Goal: Task Accomplishment & Management: Manage account settings

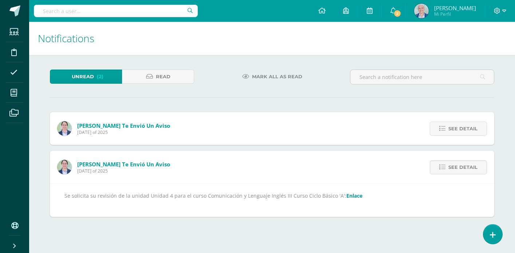
click at [351, 195] on link "Enlace" at bounding box center [354, 195] width 16 height 7
click at [447, 131] on link "See detail" at bounding box center [458, 129] width 57 height 14
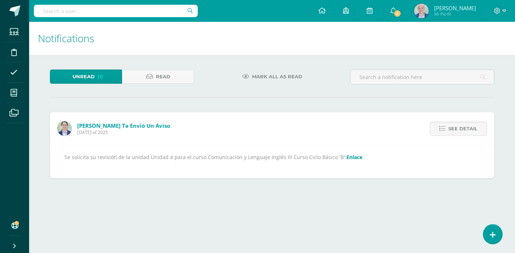
click at [349, 157] on link "Enlace" at bounding box center [354, 157] width 16 height 7
click at [401, 16] on span "2" at bounding box center [397, 13] width 8 height 8
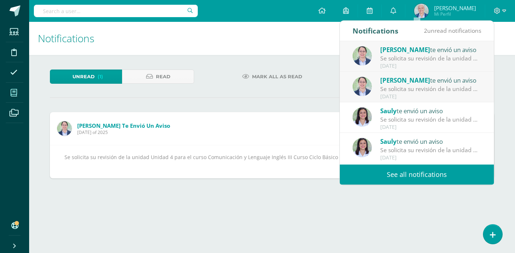
click at [13, 92] on icon at bounding box center [14, 92] width 7 height 7
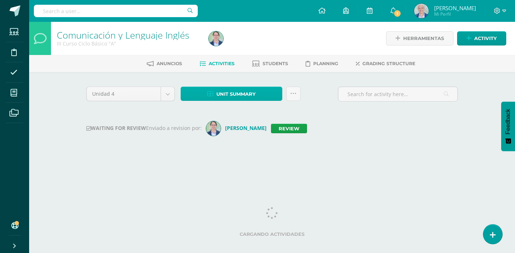
click at [231, 94] on span "Unit summary" at bounding box center [235, 93] width 39 height 13
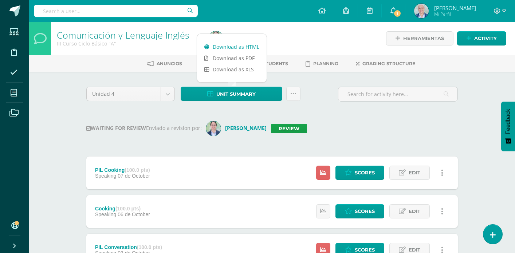
click at [221, 46] on link "Download as HTML" at bounding box center [232, 46] width 70 height 11
click at [233, 49] on link "Download as HTML" at bounding box center [232, 46] width 70 height 11
click at [280, 131] on link "Review" at bounding box center [289, 128] width 36 height 9
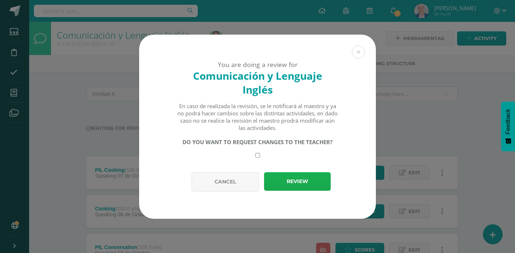
click at [291, 185] on button "Review" at bounding box center [297, 181] width 67 height 19
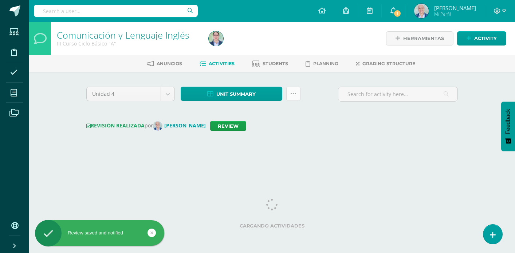
click at [294, 97] on icon at bounding box center [293, 94] width 6 height 6
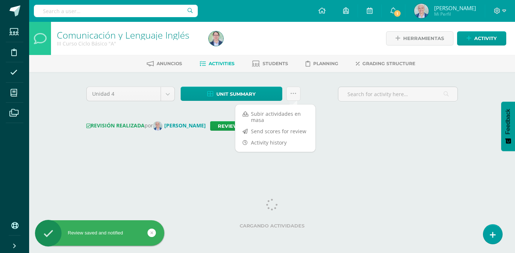
drag, startPoint x: 275, startPoint y: 130, endPoint x: 338, endPoint y: 136, distance: 63.2
click at [275, 130] on link "Send scores for review" at bounding box center [275, 131] width 80 height 11
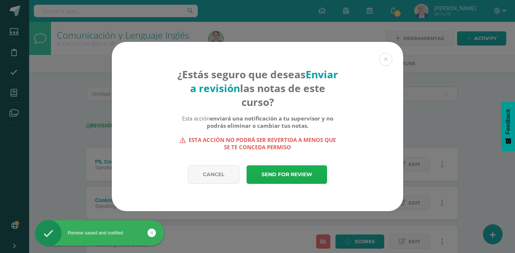
click at [306, 176] on link "Send for review" at bounding box center [287, 174] width 80 height 19
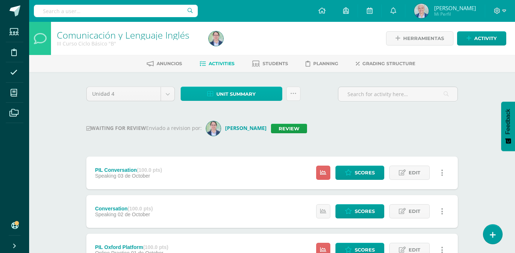
click at [239, 92] on span "Unit summary" at bounding box center [235, 93] width 39 height 13
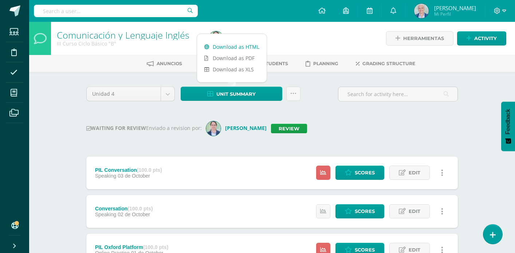
click at [228, 49] on link "Download as HTML" at bounding box center [232, 46] width 70 height 11
click at [287, 127] on link "Review" at bounding box center [289, 128] width 36 height 9
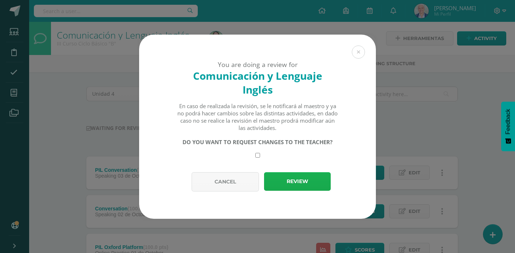
click at [297, 178] on button "Review" at bounding box center [297, 181] width 67 height 19
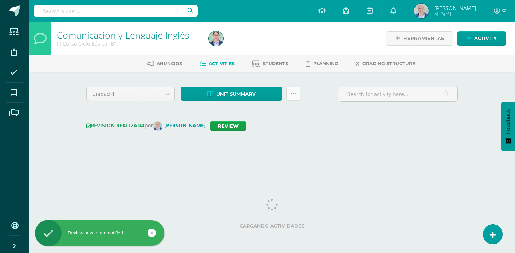
click at [296, 98] on link at bounding box center [293, 94] width 14 height 14
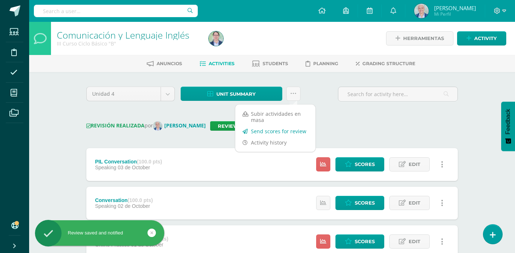
click at [291, 130] on link "Send scores for review" at bounding box center [275, 131] width 80 height 11
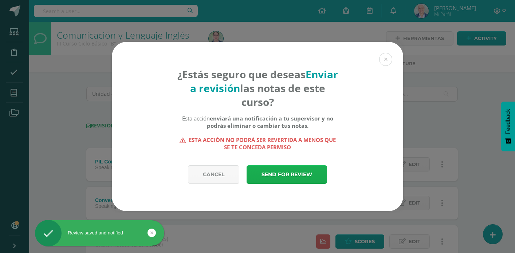
click at [315, 173] on link "Send for review" at bounding box center [287, 174] width 80 height 19
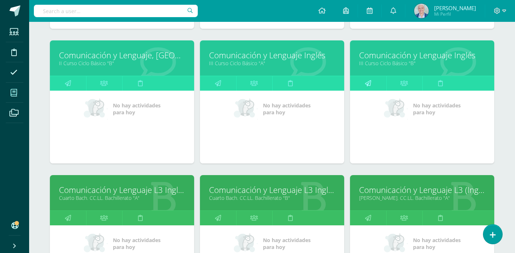
scroll to position [1455, 0]
